Goal: Obtain resource: Download file/media

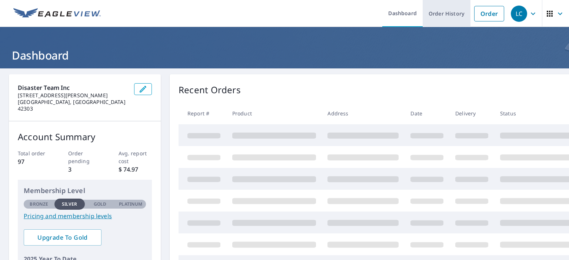
click at [445, 15] on link "Order History" at bounding box center [447, 13] width 48 height 27
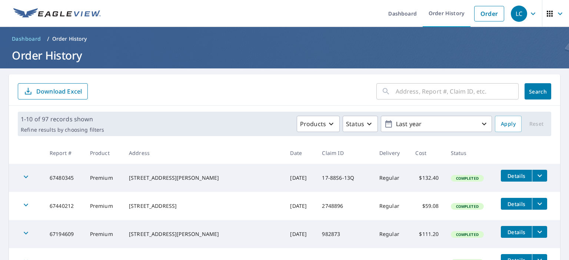
click at [446, 90] on input "text" at bounding box center [457, 91] width 123 height 21
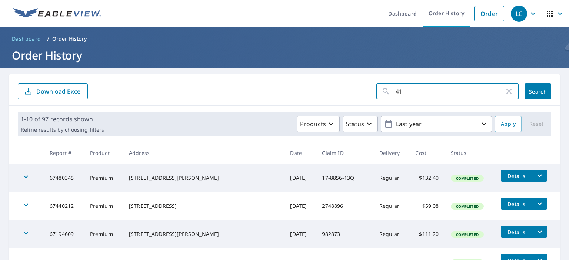
type input "417"
click button "Search" at bounding box center [538, 91] width 27 height 16
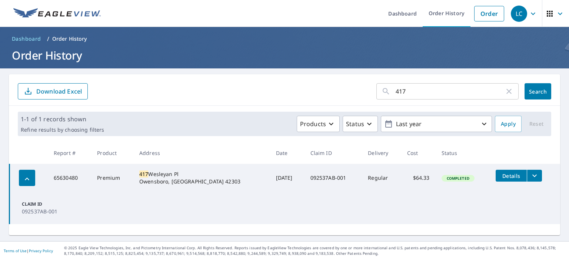
click at [530, 177] on icon "filesDropdownBtn-65630480" at bounding box center [534, 176] width 9 height 9
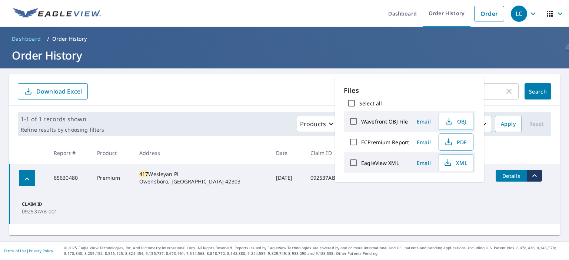
click at [461, 141] on span "PDF" at bounding box center [455, 142] width 24 height 9
